Goal: Task Accomplishment & Management: Use online tool/utility

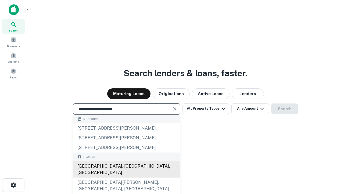
click at [126, 177] on div "Santa Monica, CA, USA" at bounding box center [126, 169] width 107 height 16
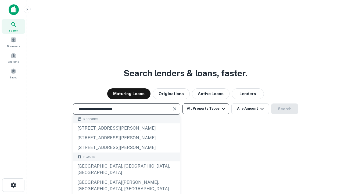
type input "**********"
click at [206, 108] on button "All Property Types" at bounding box center [206, 108] width 47 height 11
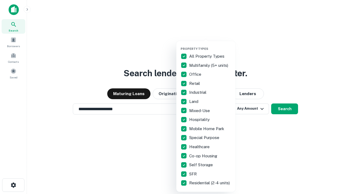
click at [210, 45] on button "button" at bounding box center [210, 45] width 59 height 0
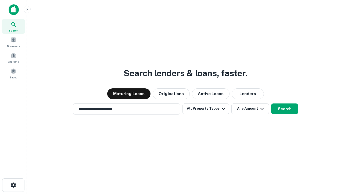
scroll to position [8, 0]
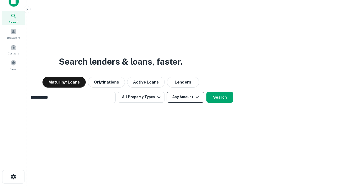
click at [167, 92] on button "Any Amount" at bounding box center [186, 97] width 38 height 11
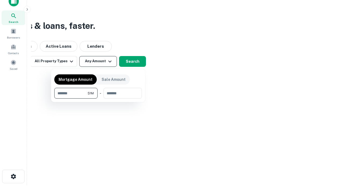
type input "*******"
click at [98, 98] on button "button" at bounding box center [98, 98] width 88 height 0
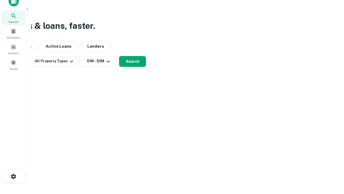
scroll to position [8, 0]
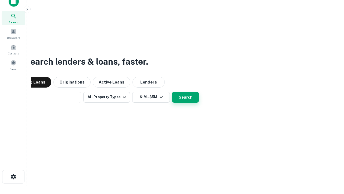
click at [172, 92] on button "Search" at bounding box center [185, 97] width 27 height 11
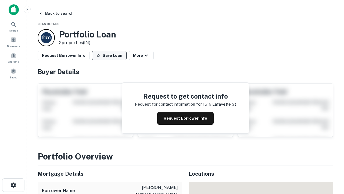
click at [109, 55] on button "Save Loan" at bounding box center [109, 56] width 35 height 10
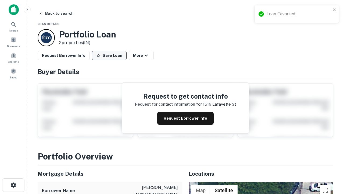
click at [111, 55] on button "Save Loan" at bounding box center [109, 56] width 35 height 10
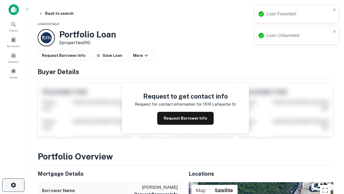
click at [13, 185] on icon "button" at bounding box center [13, 185] width 6 height 6
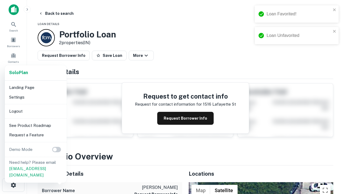
click at [36, 111] on li "Logout" at bounding box center [36, 111] width 58 height 10
